Goal: Task Accomplishment & Management: Manage account settings

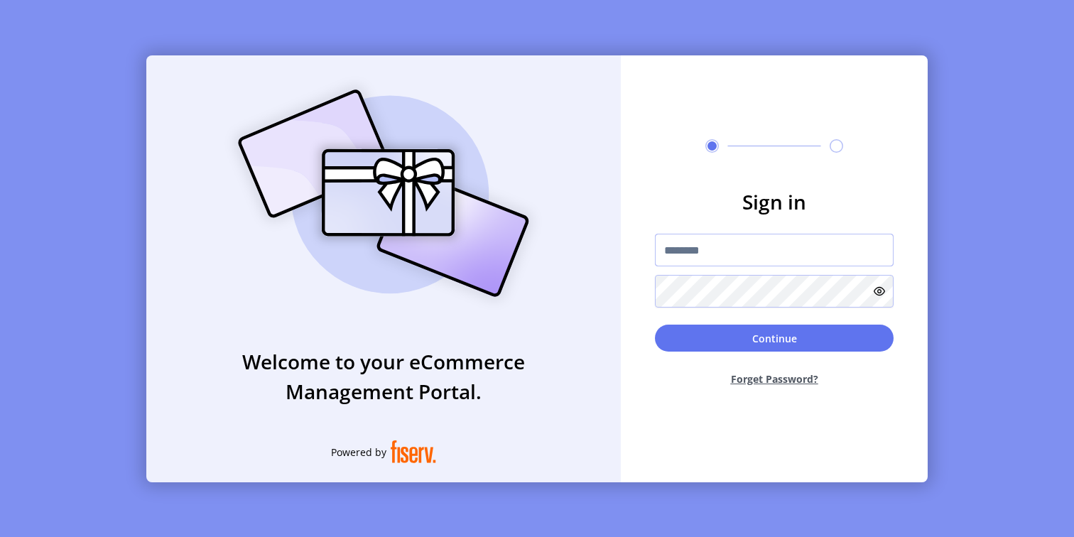
click at [747, 247] on input "text" at bounding box center [774, 250] width 239 height 33
click at [734, 243] on input "text" at bounding box center [774, 250] width 239 height 33
type input "**********"
click at [875, 286] on icon at bounding box center [879, 291] width 11 height 11
click at [724, 342] on button "Continue" at bounding box center [774, 338] width 239 height 27
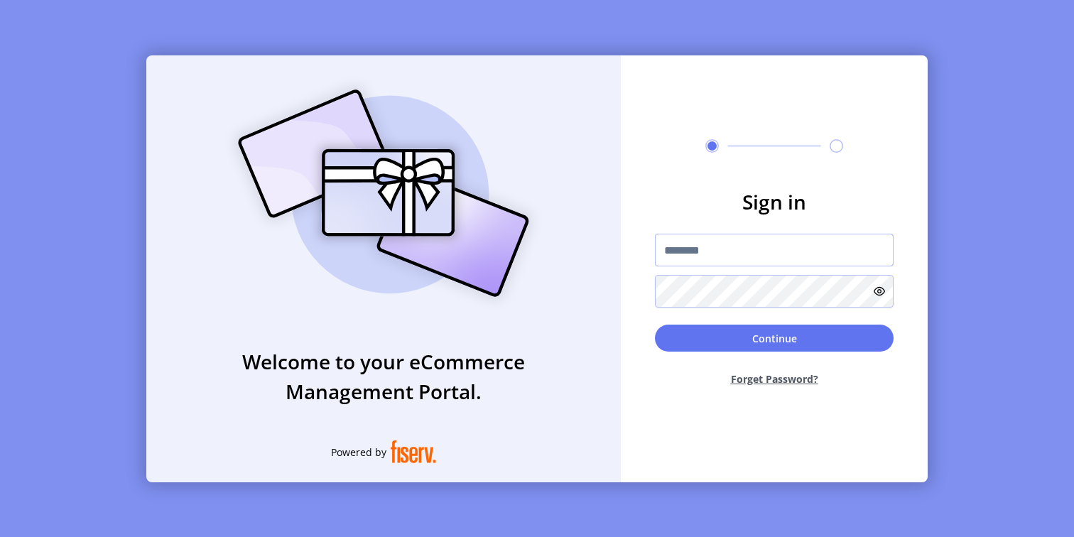
drag, startPoint x: 726, startPoint y: 248, endPoint x: 733, endPoint y: 251, distance: 7.9
click at [728, 248] on input "text" at bounding box center [774, 250] width 239 height 33
type input "**********"
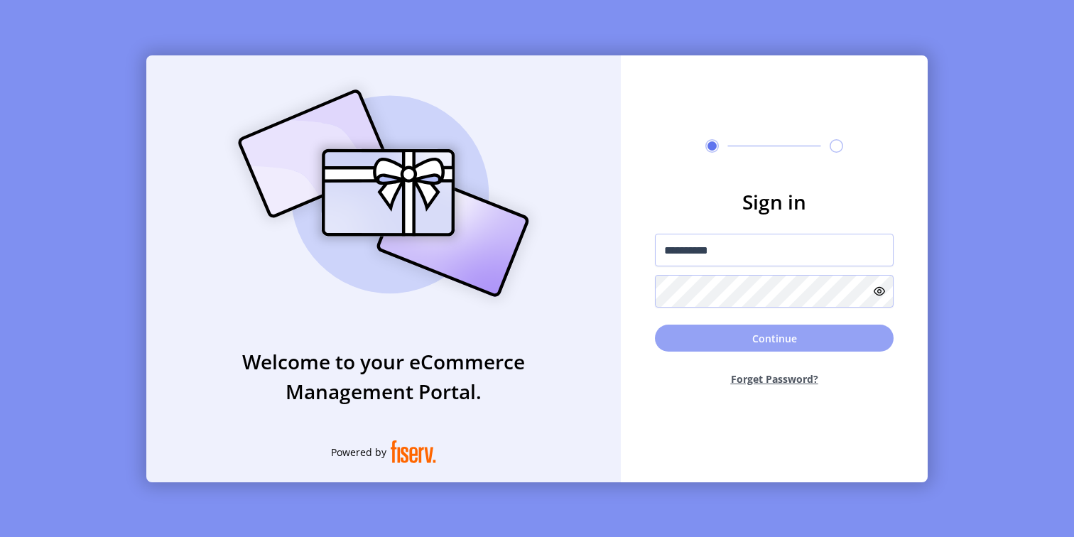
click at [762, 342] on button "Continue" at bounding box center [774, 338] width 239 height 27
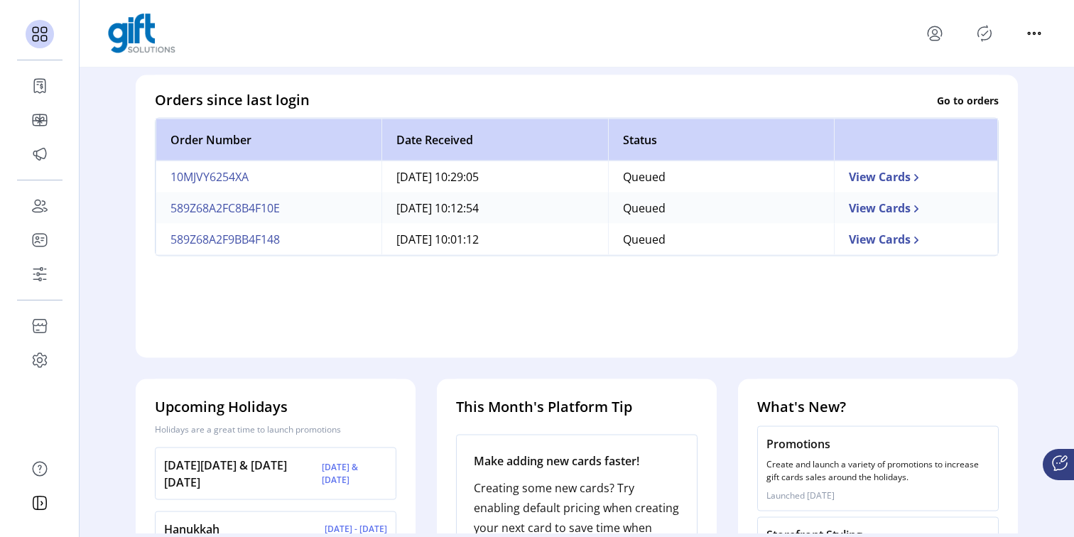
scroll to position [431, 0]
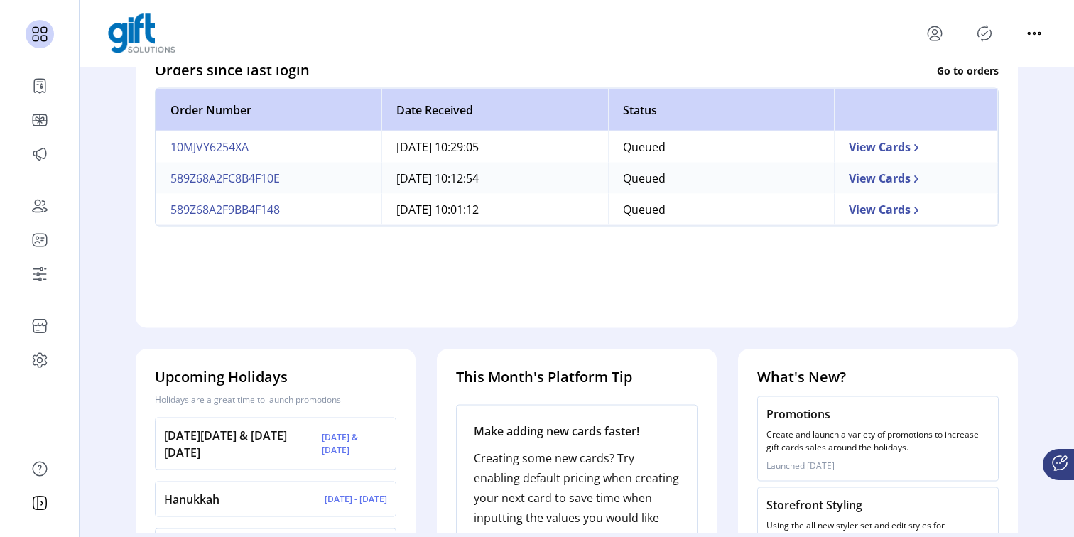
click at [227, 180] on td "589Z68A2FC8B4F10E" at bounding box center [269, 178] width 226 height 31
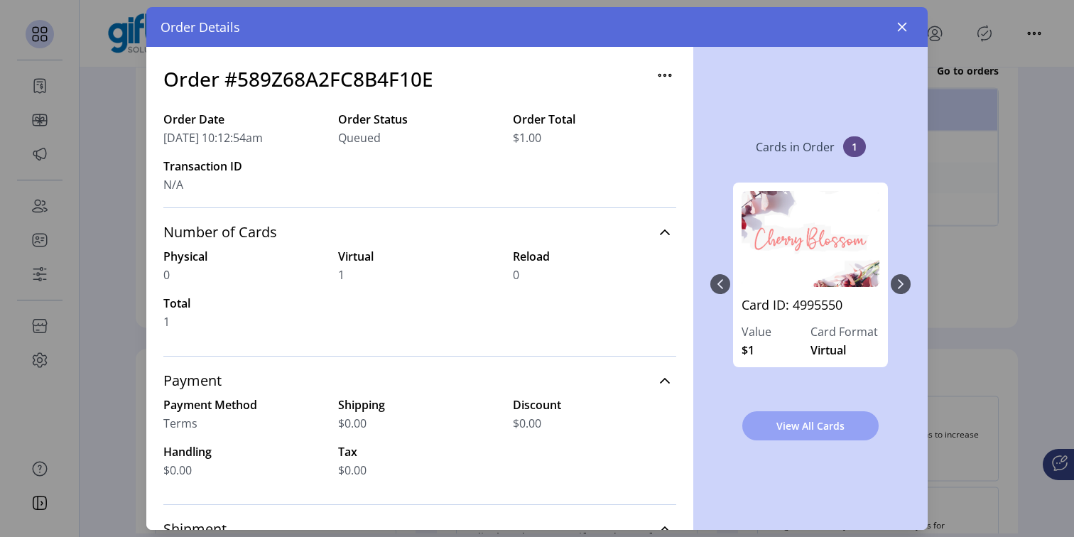
click at [811, 429] on span "View All Cards" at bounding box center [810, 425] width 99 height 15
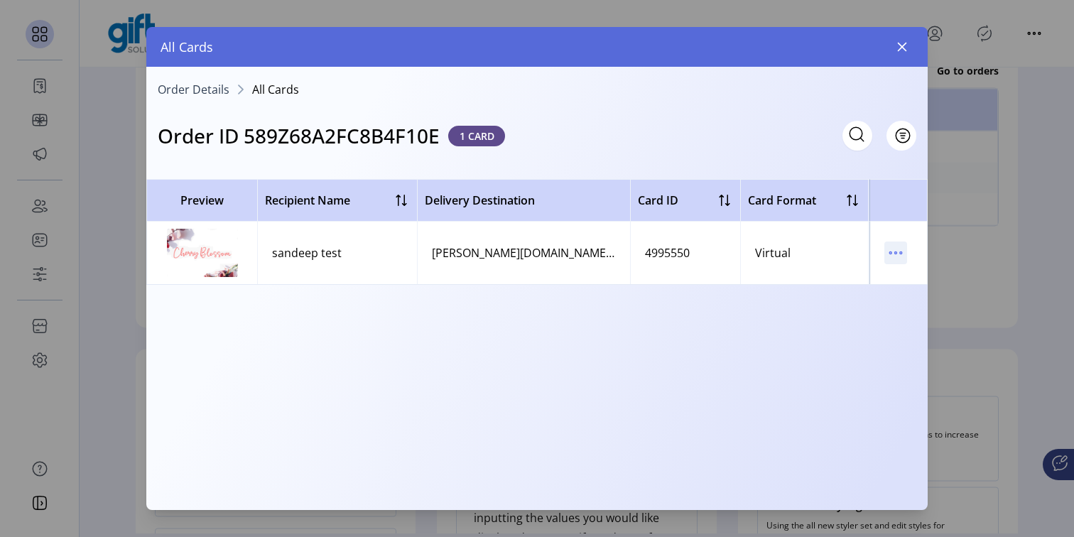
click at [894, 257] on icon "menu" at bounding box center [896, 253] width 23 height 23
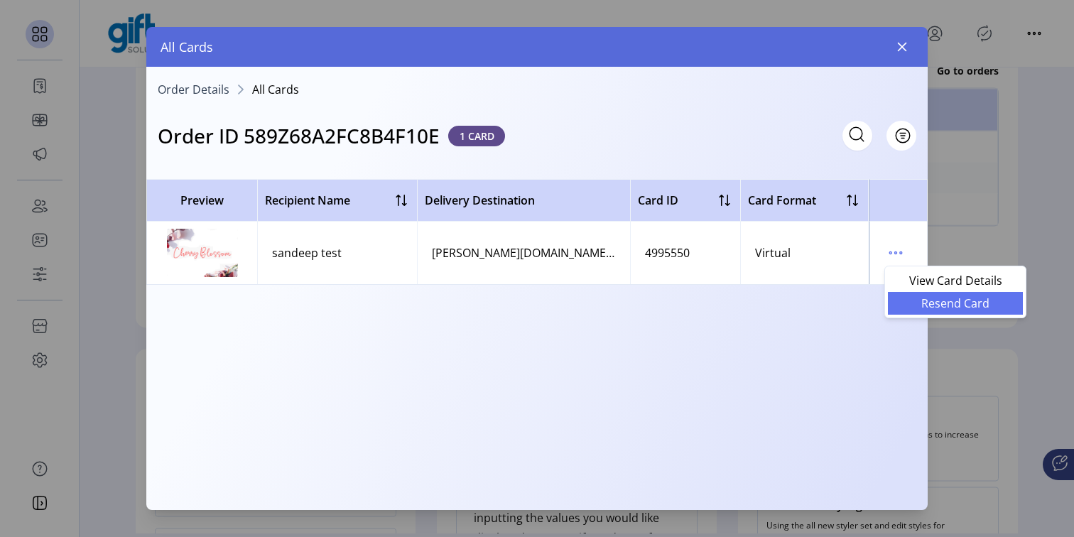
click at [956, 307] on span "Resend Card" at bounding box center [956, 303] width 118 height 11
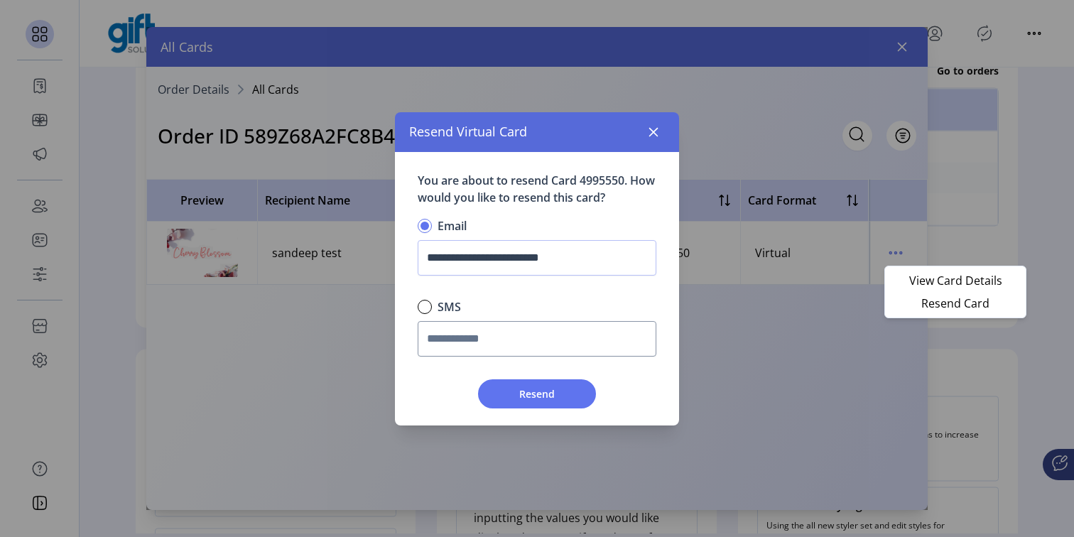
scroll to position [8, 4]
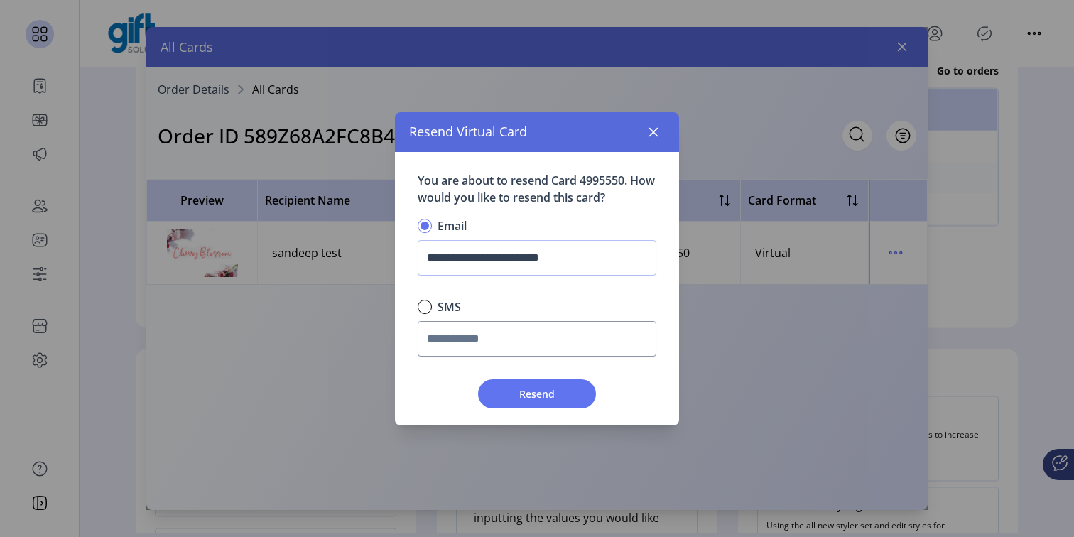
drag, startPoint x: 539, startPoint y: 394, endPoint x: 545, endPoint y: 401, distance: 8.6
click at [541, 394] on span "Resend" at bounding box center [537, 393] width 81 height 15
